Goal: Transaction & Acquisition: Book appointment/travel/reservation

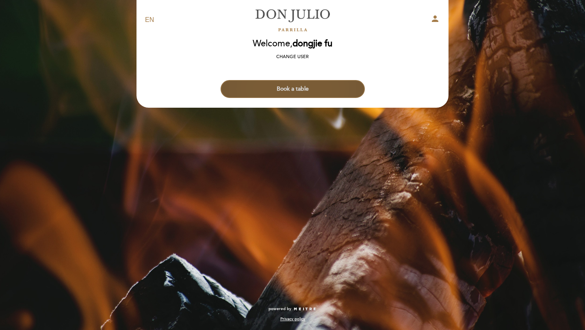
click at [294, 91] on button "Book a table" at bounding box center [293, 89] width 144 height 18
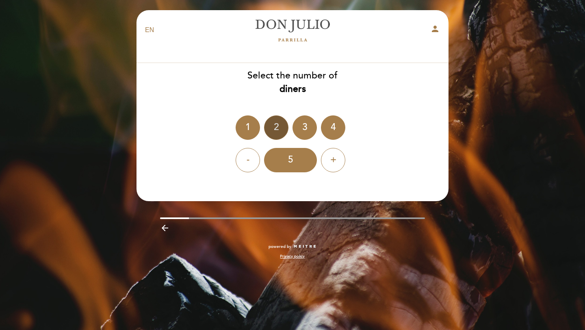
click at [276, 137] on div "2" at bounding box center [276, 127] width 24 height 24
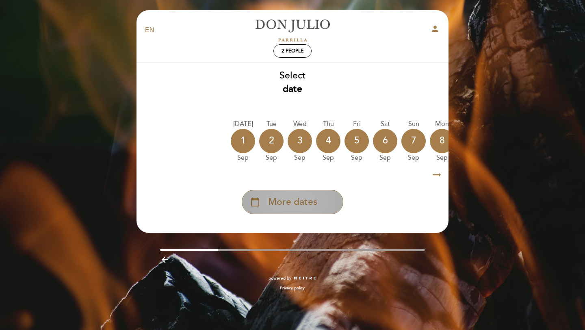
click at [311, 207] on span "More dates" at bounding box center [292, 202] width 49 height 13
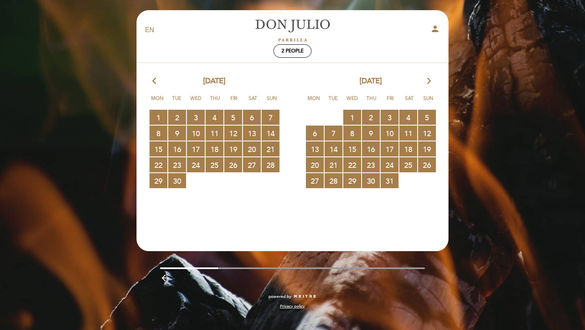
click at [430, 84] on icon "arrow_forward_ios" at bounding box center [429, 81] width 7 height 11
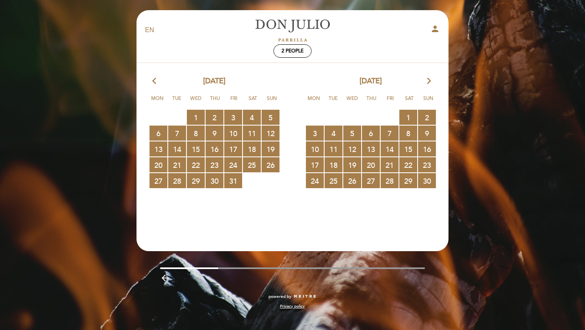
click at [430, 84] on icon "arrow_forward_ios" at bounding box center [429, 81] width 7 height 11
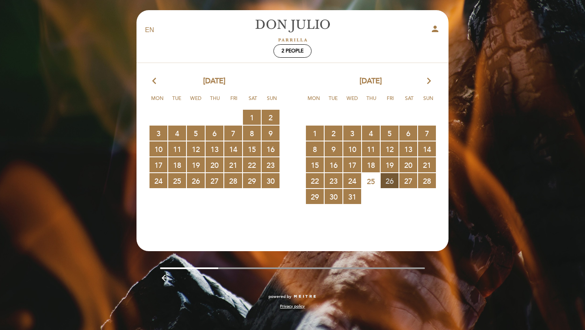
click at [388, 186] on span "26 RESERVATIONS AVAILABLE" at bounding box center [390, 180] width 18 height 15
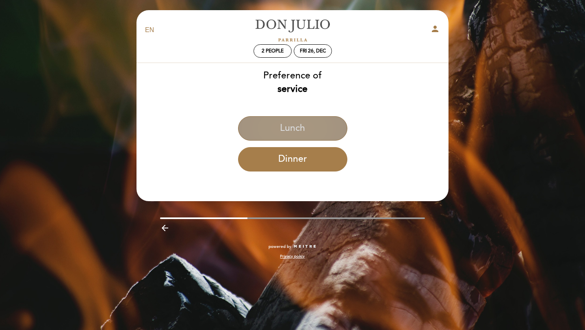
click at [300, 133] on button "Lunch" at bounding box center [292, 128] width 109 height 24
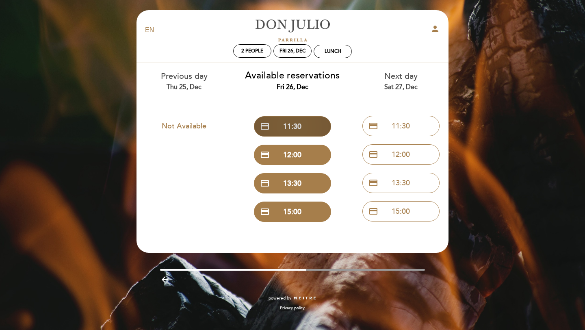
click at [294, 124] on button "credit_card 11:30" at bounding box center [292, 126] width 77 height 20
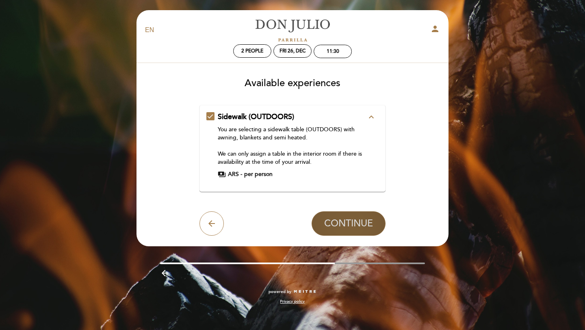
click at [334, 226] on span "CONTINUE" at bounding box center [348, 223] width 49 height 11
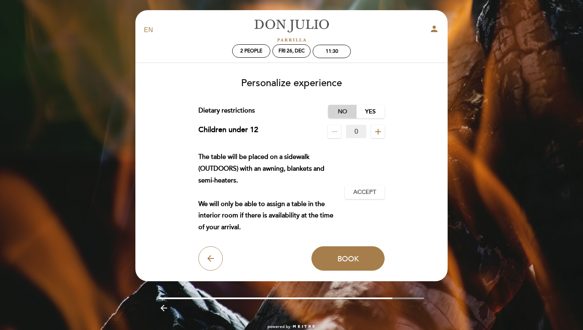
click at [341, 109] on label "No" at bounding box center [342, 111] width 28 height 13
click at [336, 129] on icon "remove" at bounding box center [335, 132] width 10 height 10
click at [358, 195] on span "Accept" at bounding box center [364, 192] width 23 height 9
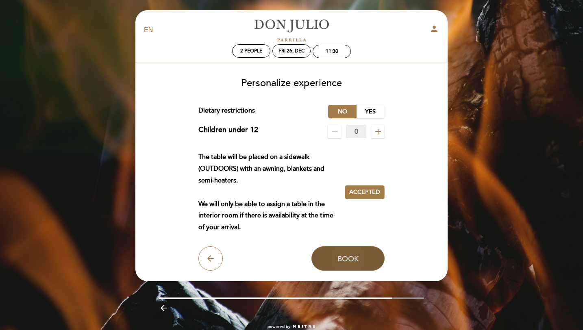
click at [343, 249] on button "Book" at bounding box center [347, 258] width 73 height 24
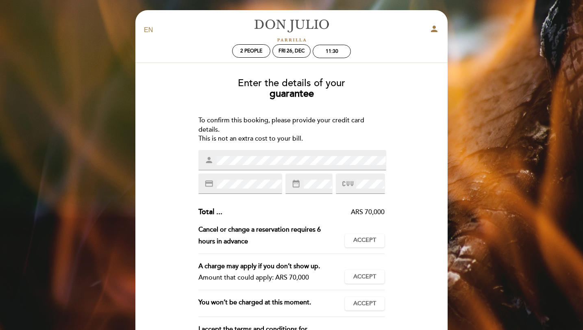
click at [237, 177] on div "credit_card" at bounding box center [240, 184] width 84 height 20
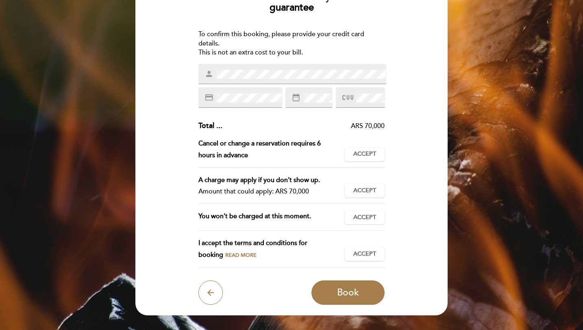
scroll to position [87, 0]
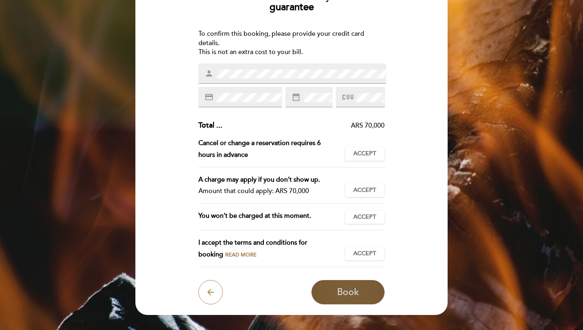
click at [345, 294] on span "Book" at bounding box center [348, 292] width 22 height 11
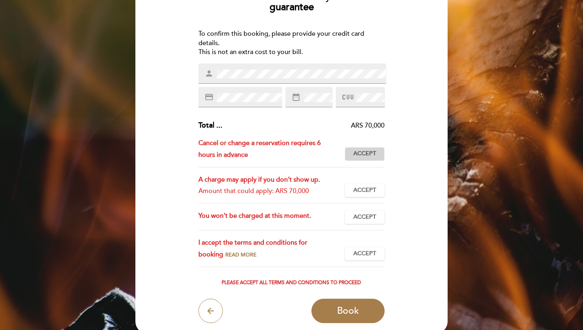
click at [374, 157] on span "Accept" at bounding box center [364, 154] width 23 height 9
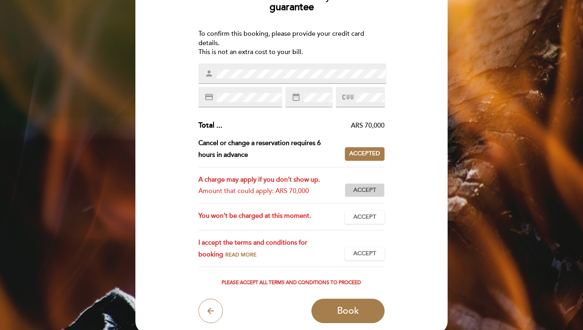
click at [367, 185] on button "Accept Accepted" at bounding box center [365, 190] width 40 height 14
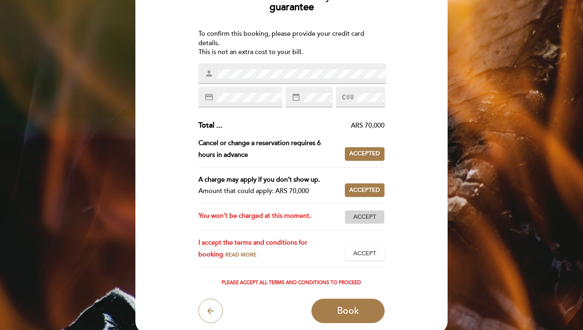
click at [365, 216] on span "Accept" at bounding box center [364, 217] width 23 height 9
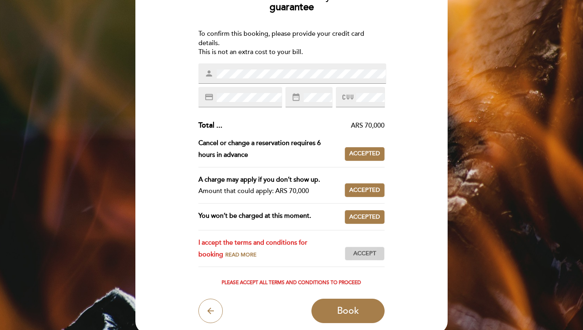
click at [367, 250] on span "Accept" at bounding box center [364, 254] width 23 height 9
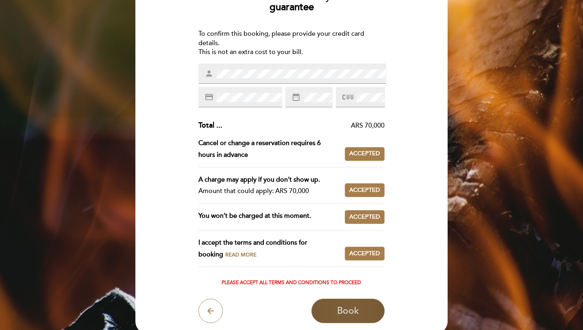
click at [344, 309] on span "Book" at bounding box center [348, 310] width 22 height 11
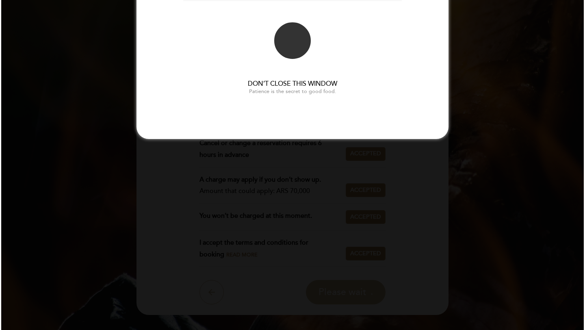
scroll to position [0, 0]
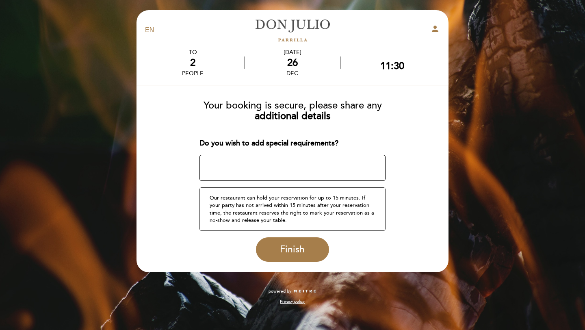
click at [305, 169] on textarea at bounding box center [293, 168] width 187 height 26
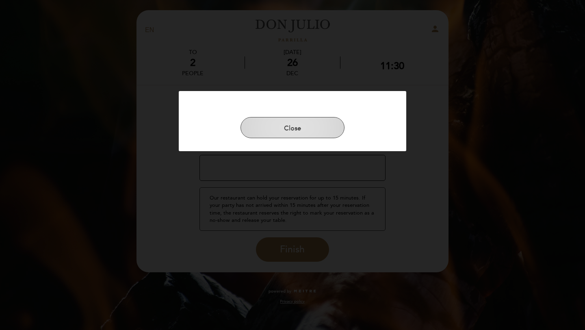
click at [302, 135] on button "Close" at bounding box center [293, 127] width 104 height 21
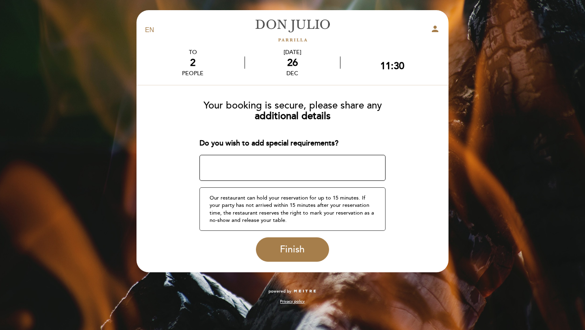
click at [288, 166] on textarea at bounding box center [293, 168] width 187 height 26
click at [300, 249] on span "Finish" at bounding box center [292, 249] width 25 height 11
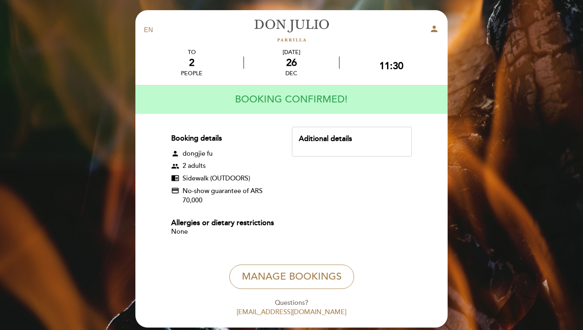
click at [436, 26] on icon "person" at bounding box center [434, 29] width 10 height 10
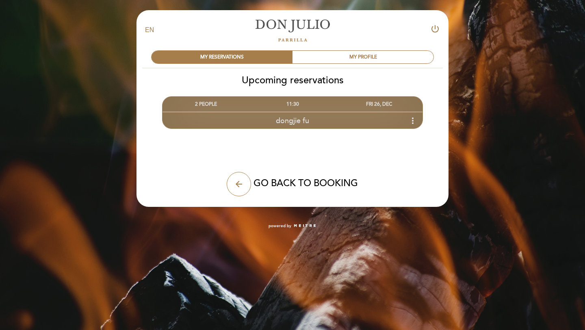
click at [412, 117] on icon "more_vert" at bounding box center [413, 121] width 10 height 10
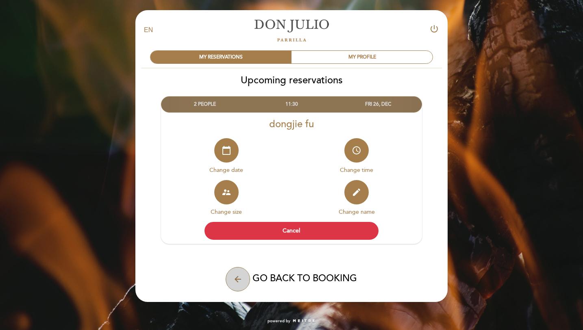
click at [238, 284] on button "arrow_back" at bounding box center [238, 279] width 24 height 24
